Goal: Communication & Community: Answer question/provide support

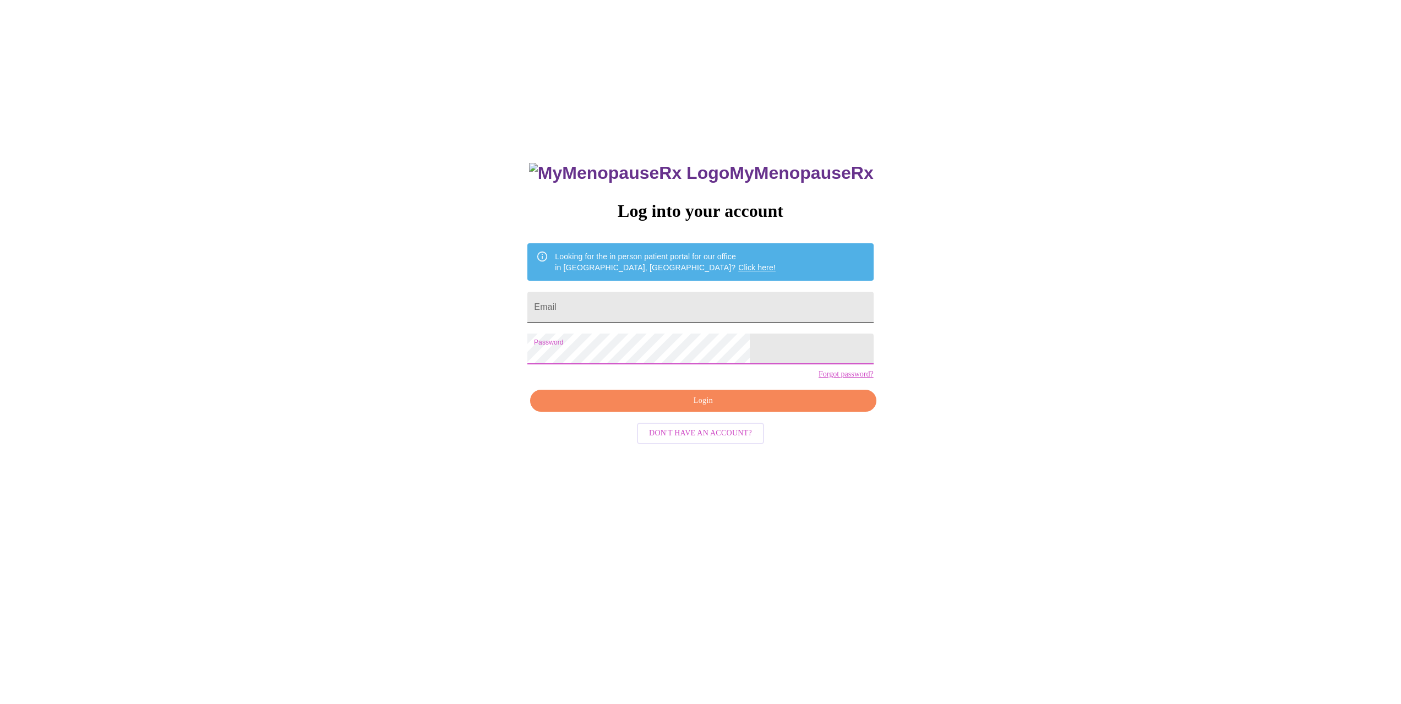
click at [630, 306] on input "Email" at bounding box center [700, 307] width 346 height 31
click at [653, 308] on input "Email" at bounding box center [700, 307] width 346 height 31
click at [461, 352] on div "MyMenopauseRx Log into your account Looking for the in person patient portal fo…" at bounding box center [700, 426] width 1392 height 845
click at [630, 315] on input "Email" at bounding box center [700, 307] width 346 height 31
click at [886, 302] on div "MyMenopauseRx Log into your account Looking for the in person patient portal fo…" at bounding box center [700, 426] width 1392 height 845
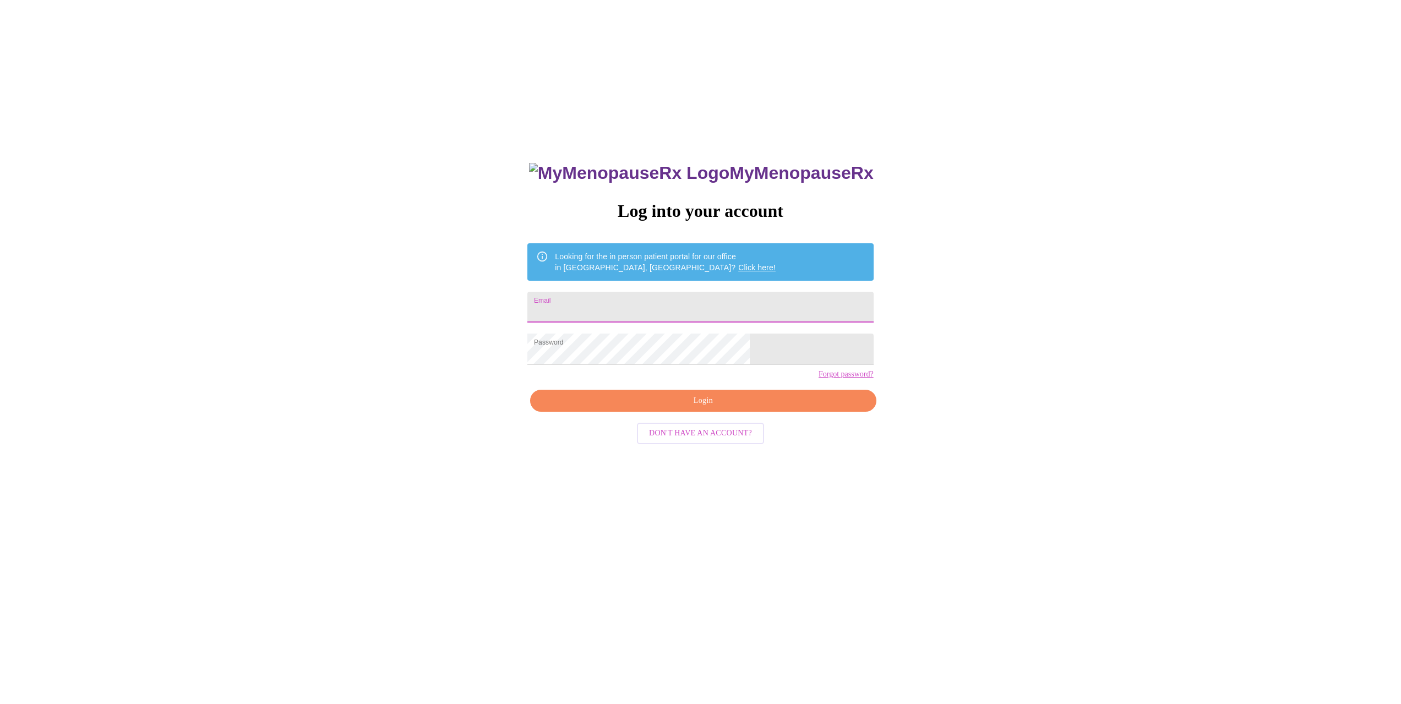
click at [618, 307] on input "Email" at bounding box center [700, 307] width 346 height 31
type input "[EMAIL_ADDRESS][DOMAIN_NAME]"
click at [706, 408] on span "Login" at bounding box center [703, 401] width 320 height 14
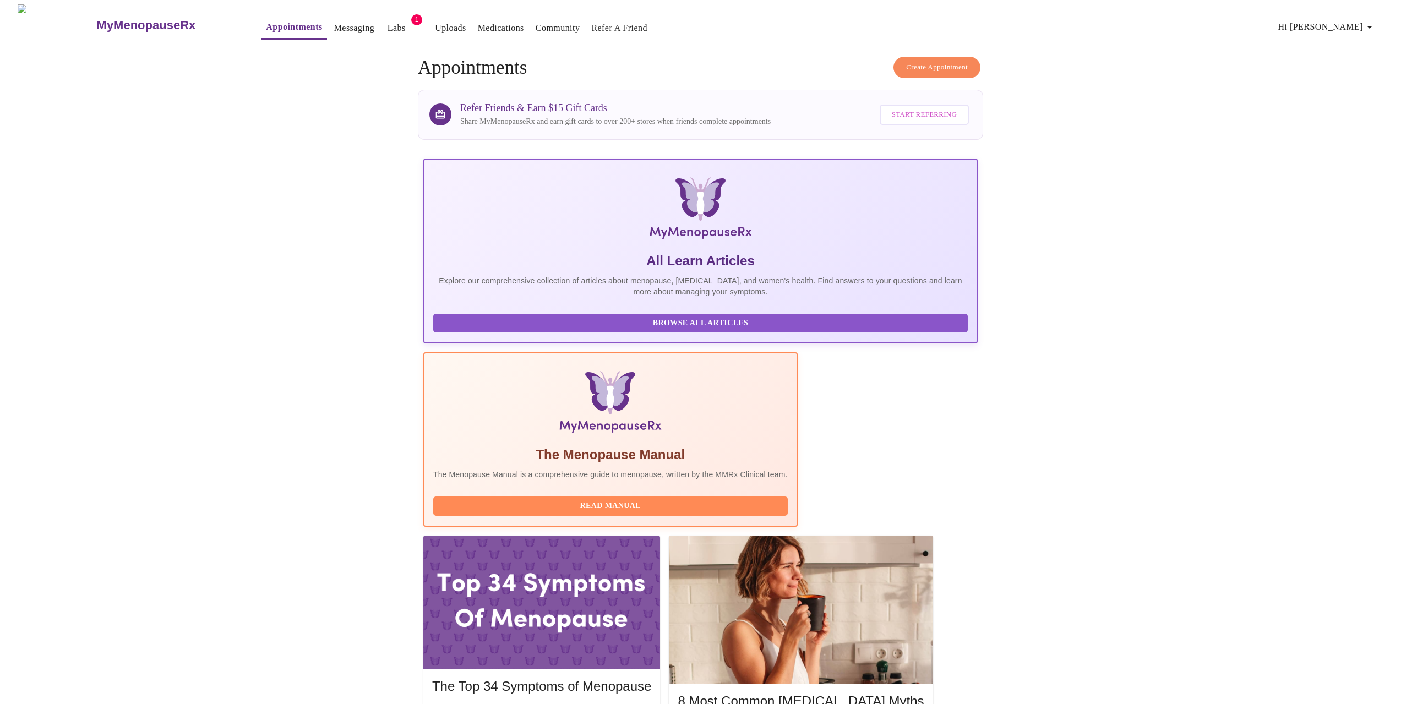
click at [334, 20] on link "Messaging" at bounding box center [354, 27] width 40 height 15
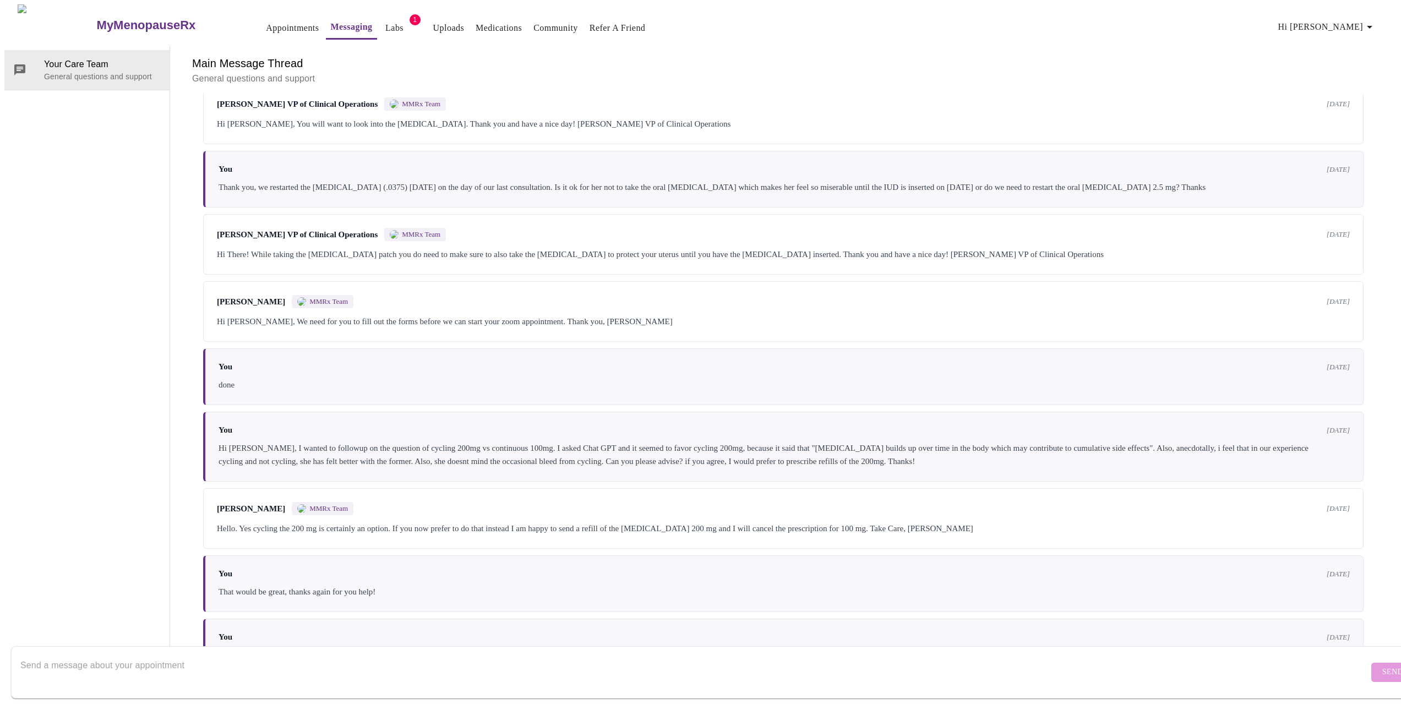
scroll to position [1537, 0]
